Goal: Task Accomplishment & Management: Manage account settings

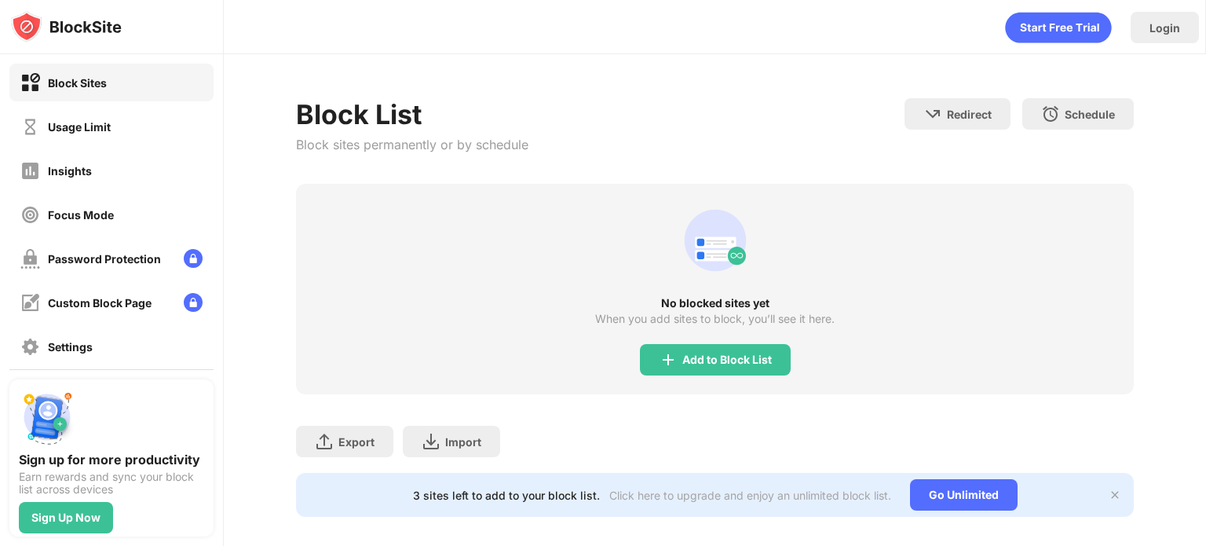
click at [737, 179] on div "Block List Block sites permanently or by schedule Redirect Choose a site to be …" at bounding box center [715, 141] width 838 height 86
click at [174, 131] on div "Usage Limit" at bounding box center [111, 127] width 204 height 38
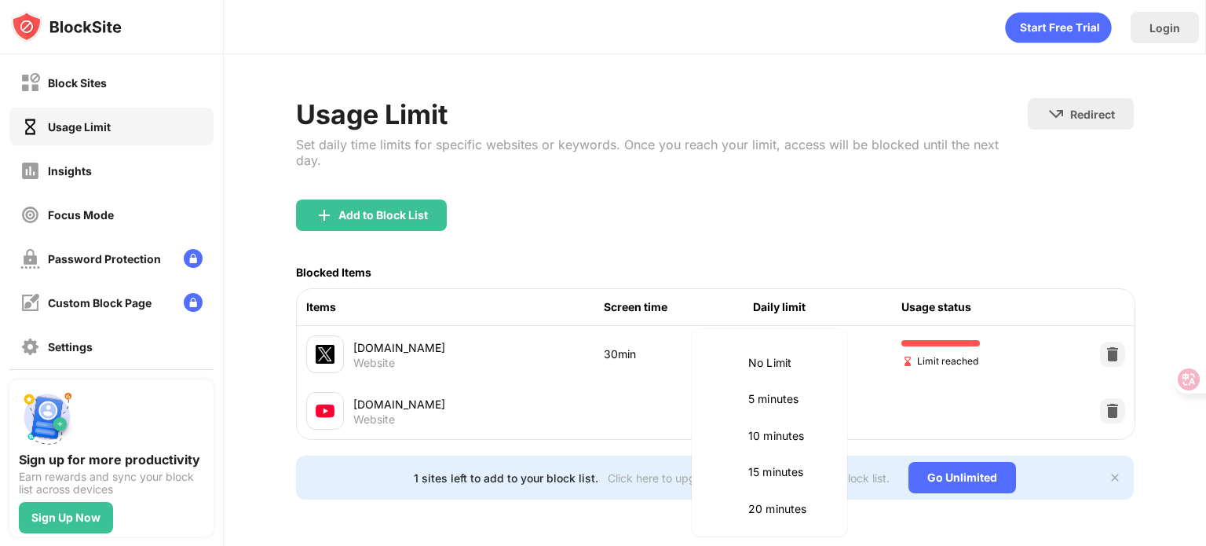
click at [779, 325] on body "Block Sites Usage Limit Insights Focus Mode Password Protection Custom Block Pa…" at bounding box center [603, 273] width 1206 height 546
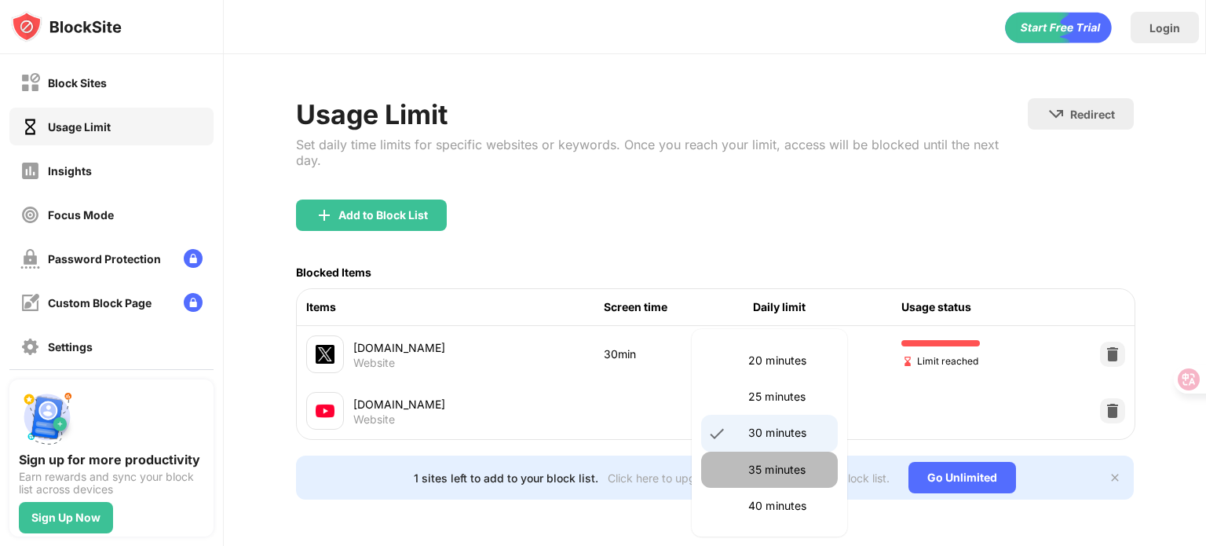
click at [769, 473] on p "35 minutes" at bounding box center [788, 469] width 80 height 17
type input "**"
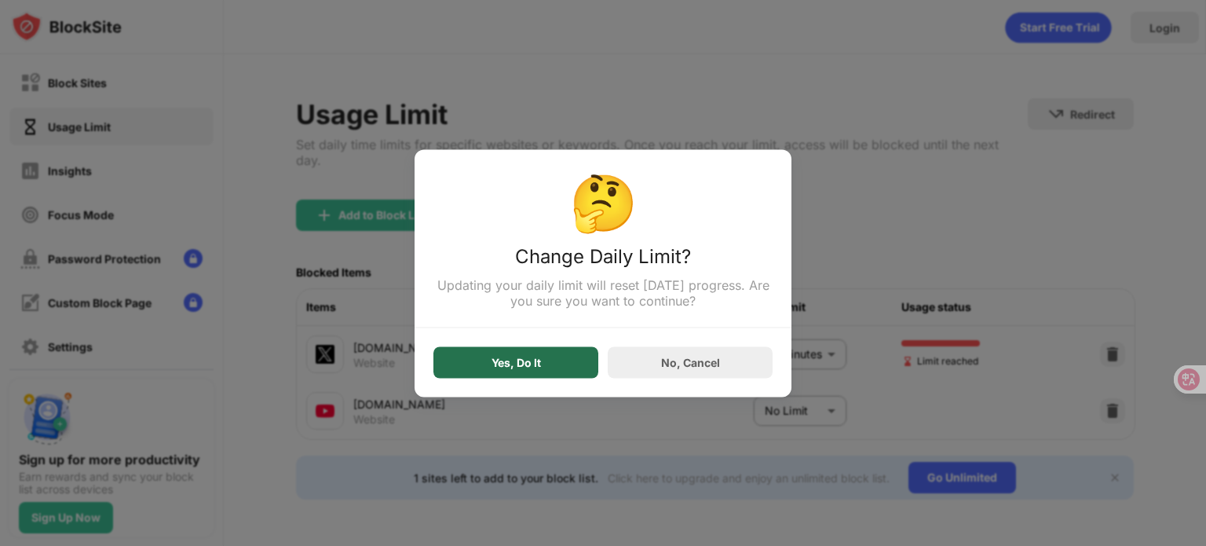
click at [544, 371] on div "Yes, Do It" at bounding box center [515, 361] width 165 height 31
